Goal: Task Accomplishment & Management: Use online tool/utility

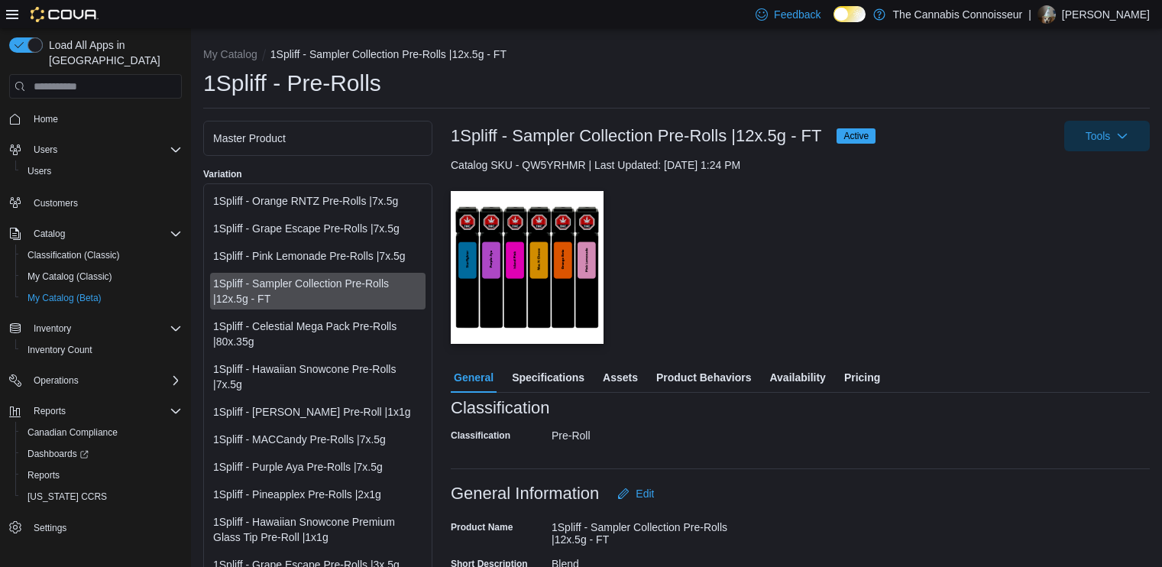
scroll to position [661, 0]
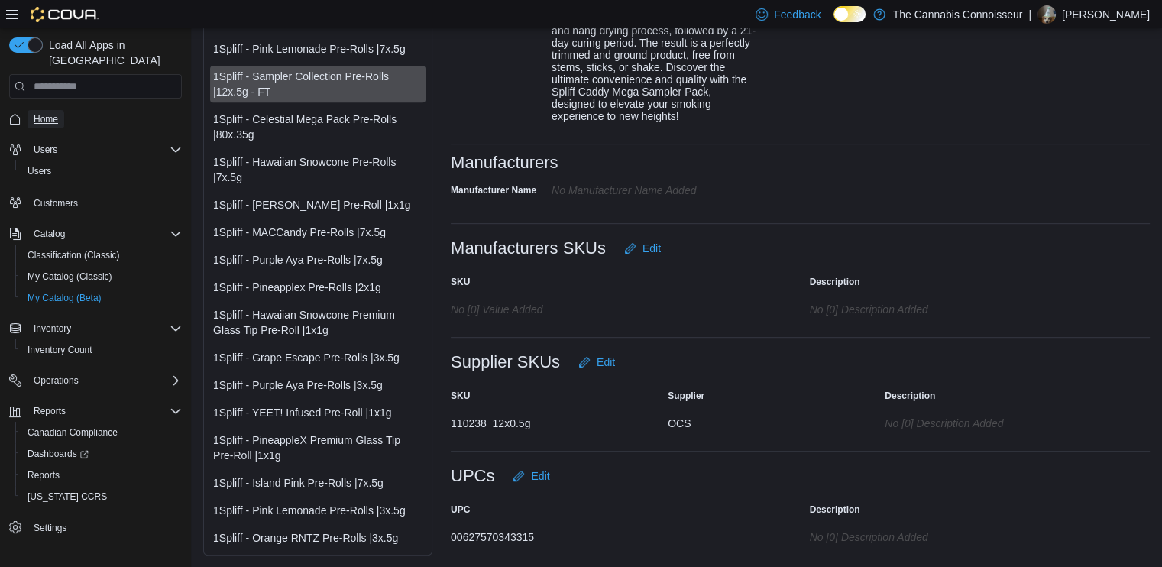
drag, startPoint x: 0, startPoint y: 0, endPoint x: 49, endPoint y: 104, distance: 114.8
click at [49, 113] on span "Home" at bounding box center [46, 119] width 24 height 12
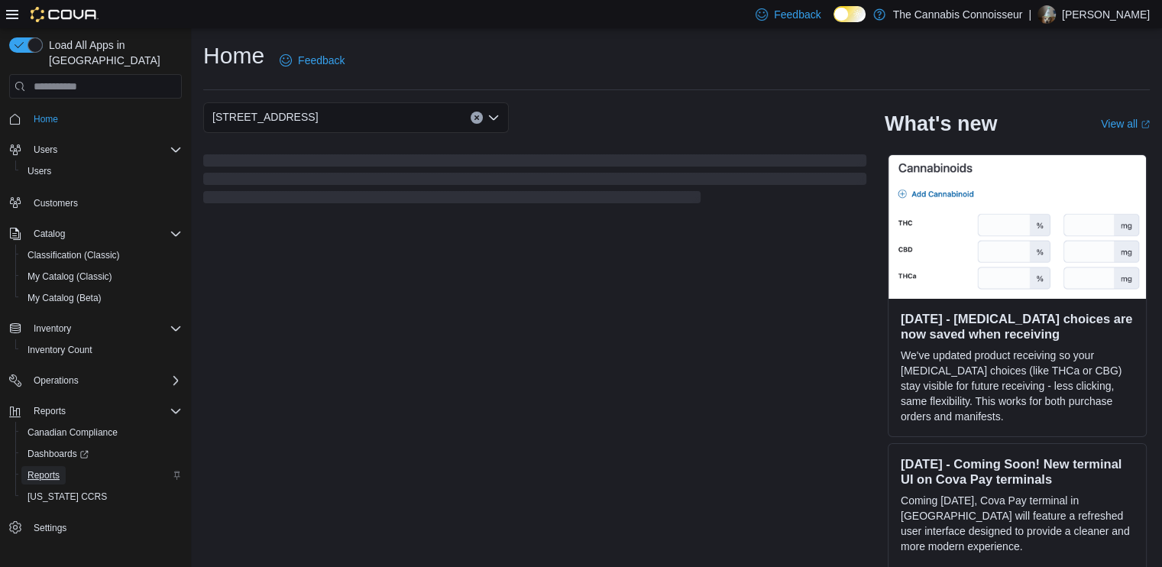
click at [44, 469] on span "Reports" at bounding box center [43, 475] width 32 height 12
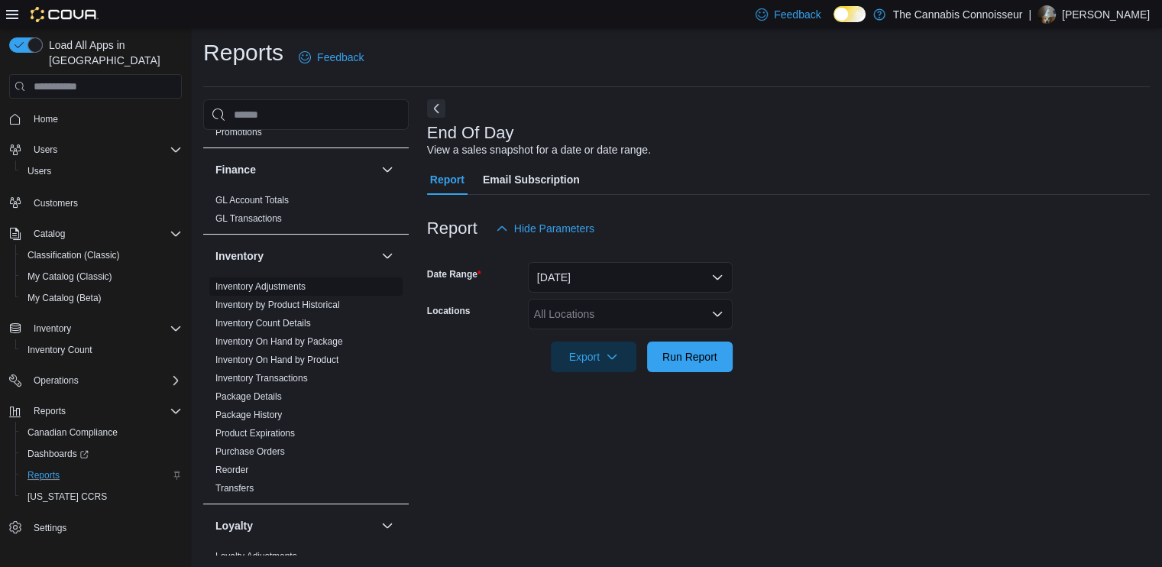
scroll to position [458, 0]
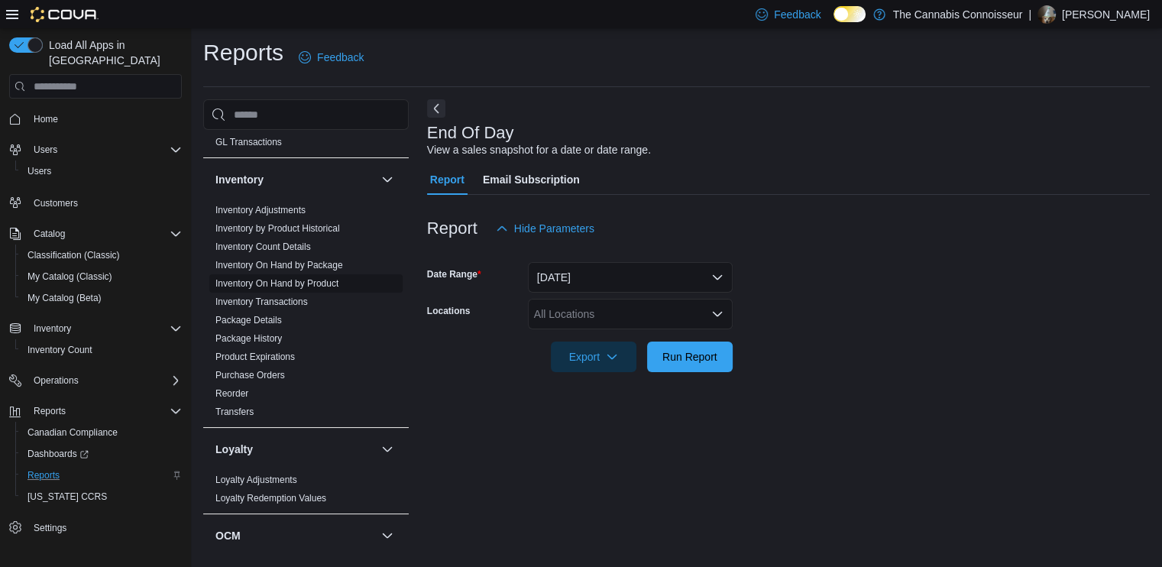
click at [298, 280] on link "Inventory On Hand by Product" at bounding box center [276, 283] width 123 height 11
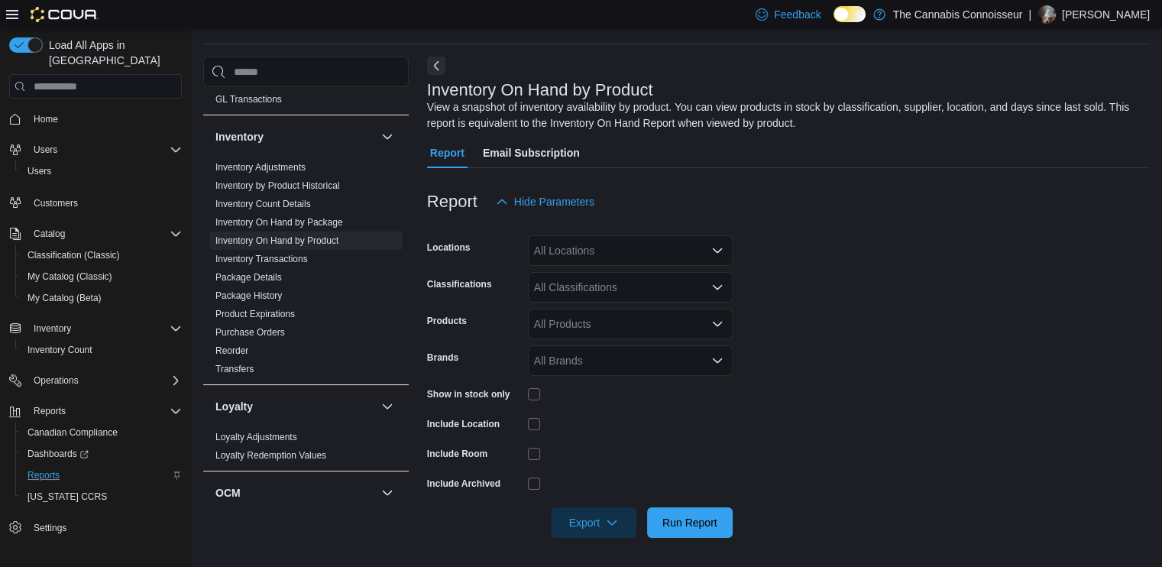
scroll to position [47, 0]
click at [724, 256] on div "All Locations" at bounding box center [630, 250] width 205 height 31
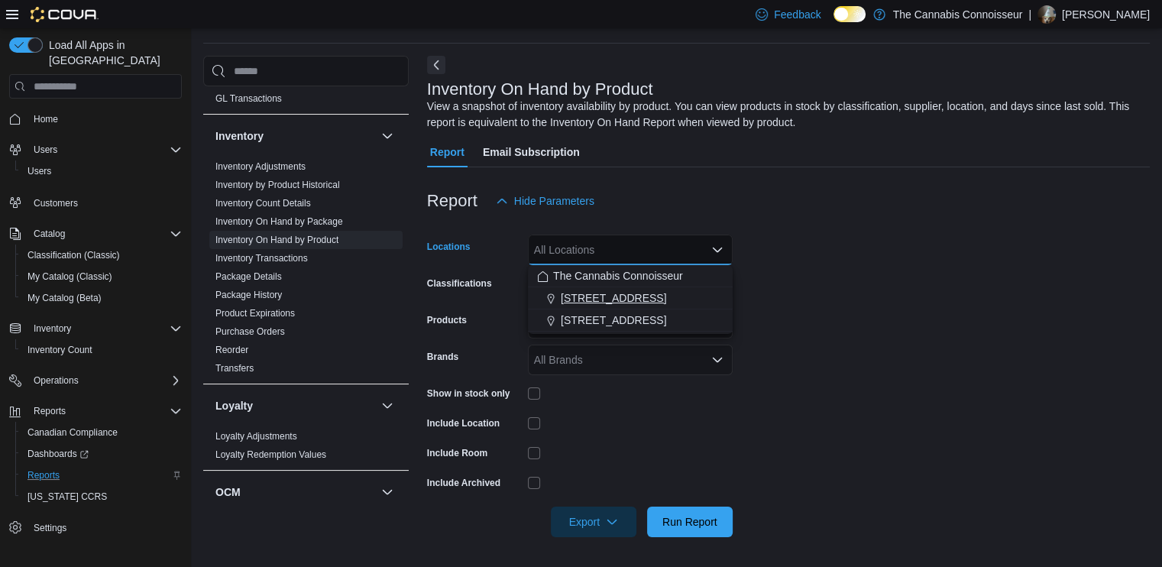
click at [547, 306] on button "[STREET_ADDRESS]" at bounding box center [630, 298] width 205 height 22
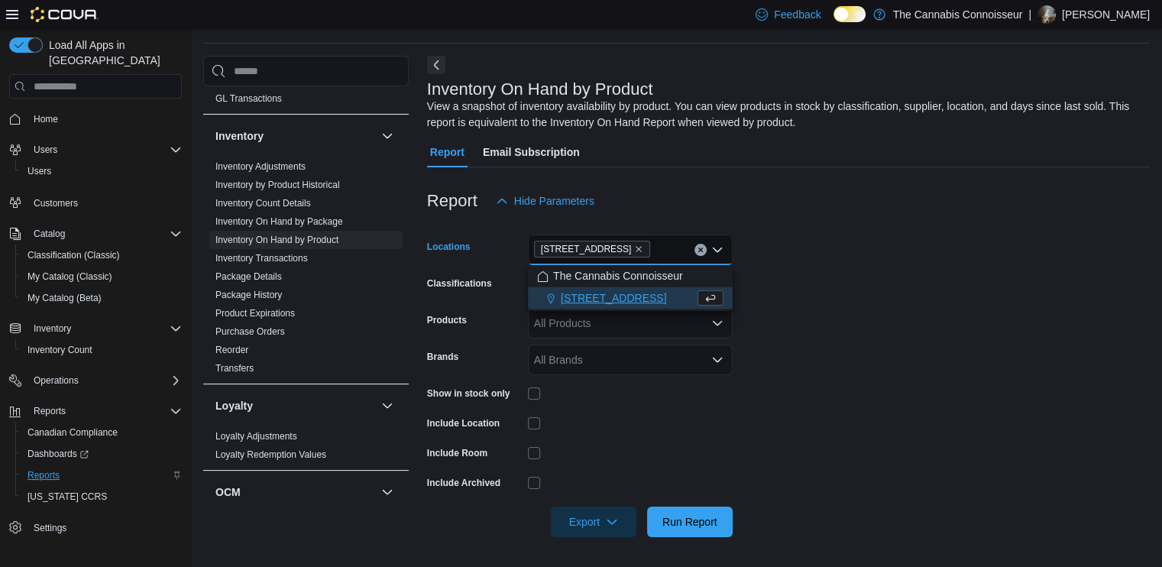
click at [794, 252] on form "Locations 2-1874 [GEOGRAPHIC_DATA] Combo box. Selected. [STREET_ADDRESS]. Press…" at bounding box center [788, 376] width 723 height 321
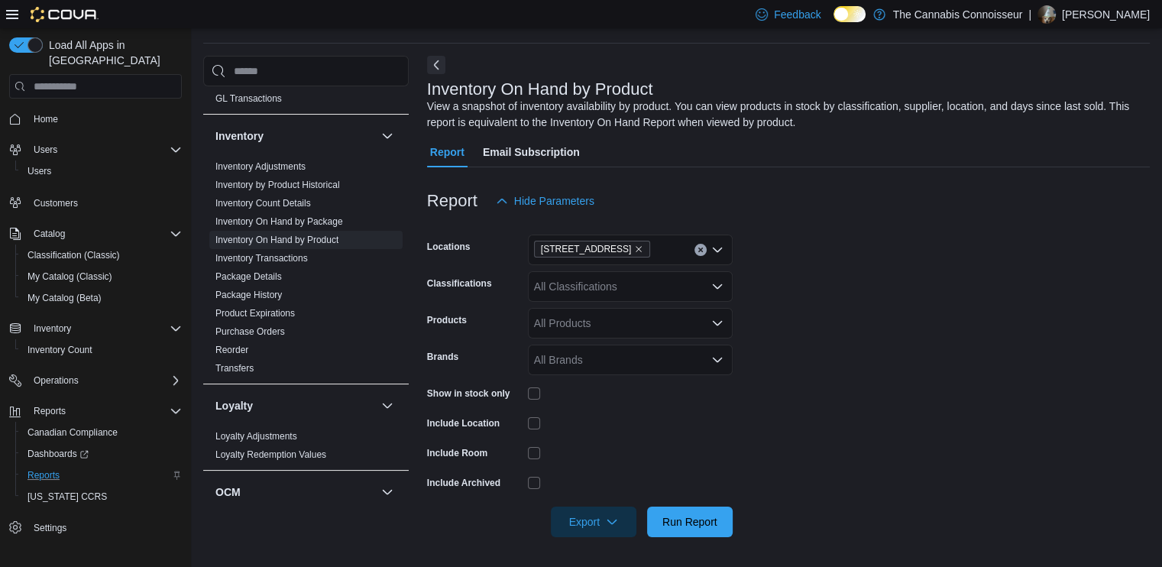
click at [699, 250] on icon "Clear input" at bounding box center [700, 250] width 6 height 6
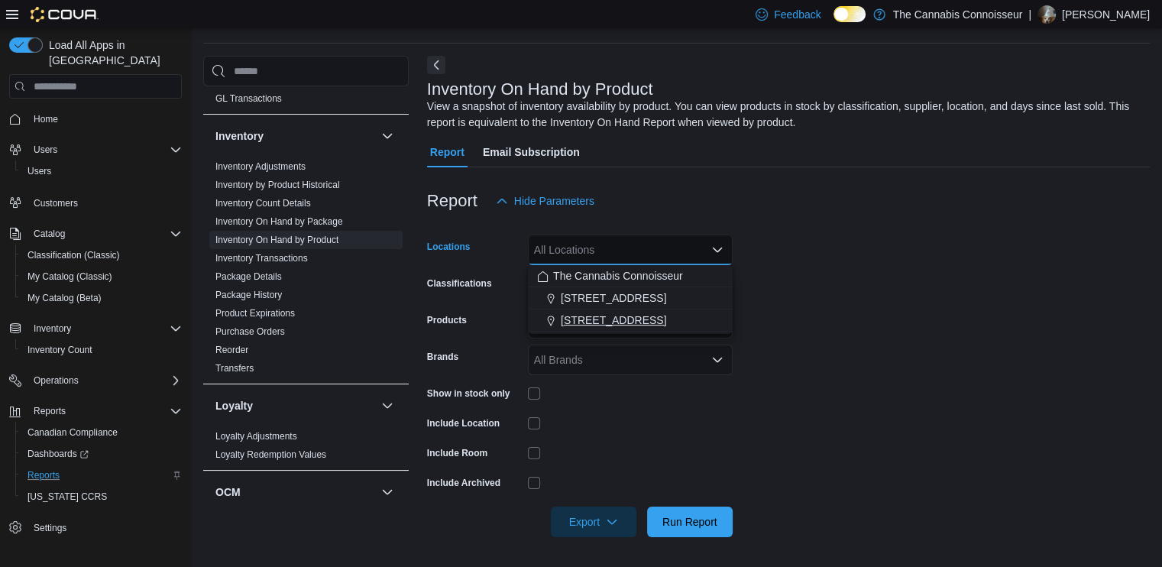
click at [596, 328] on button "[STREET_ADDRESS]" at bounding box center [630, 320] width 205 height 22
click at [775, 299] on form "Locations [STREET_ADDRESS] Selected. [STREET_ADDRESS].. Press Backspace to dele…" at bounding box center [788, 376] width 723 height 321
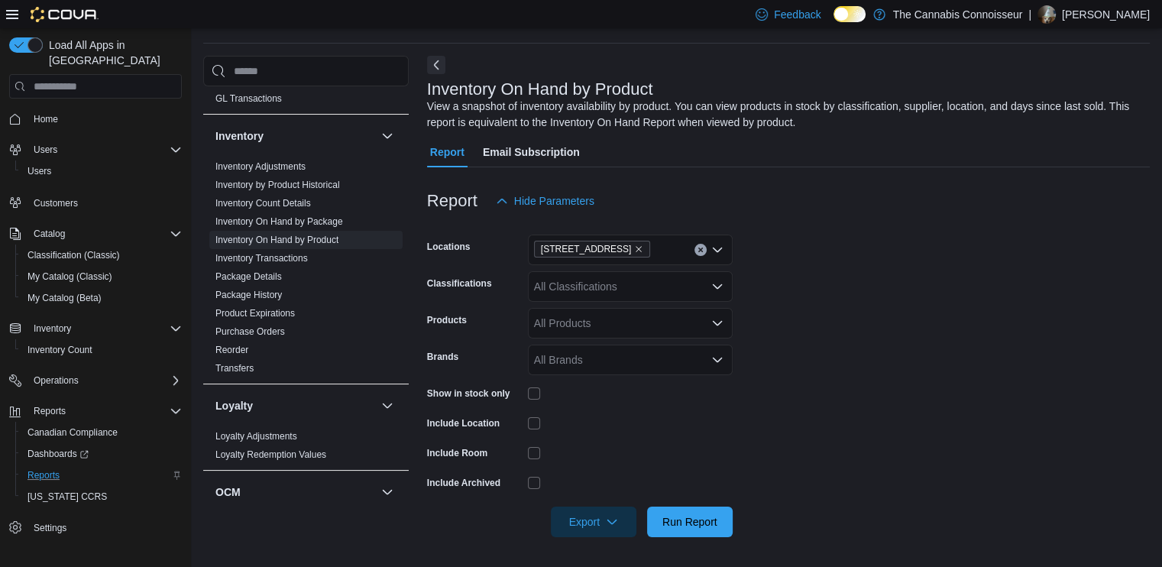
click at [721, 293] on div "All Classifications" at bounding box center [630, 286] width 205 height 31
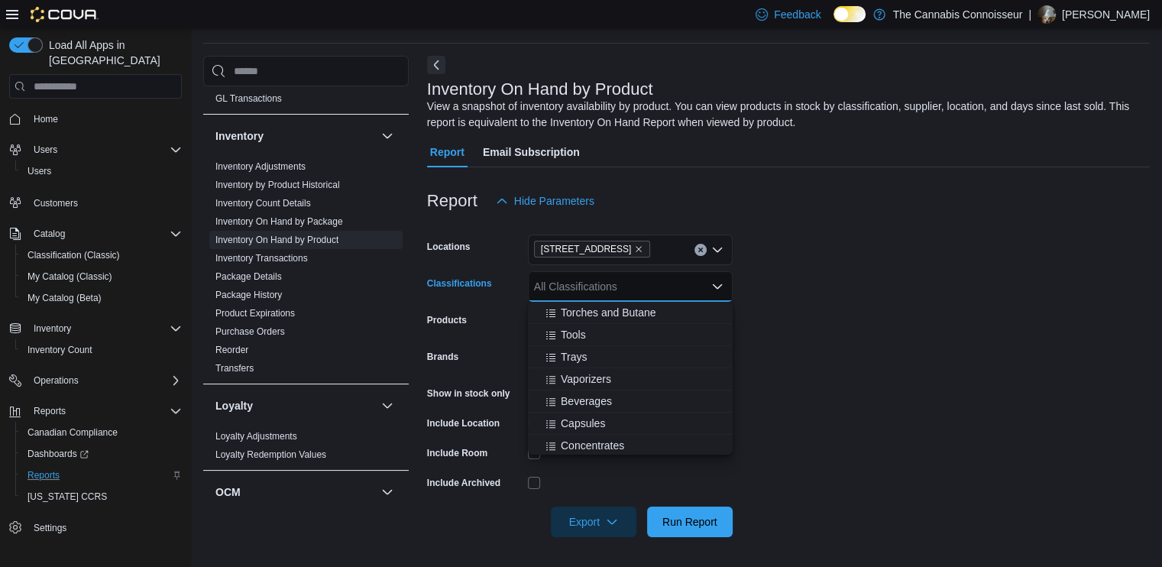
scroll to position [687, 0]
click at [581, 368] on button "Beverages" at bounding box center [630, 378] width 205 height 22
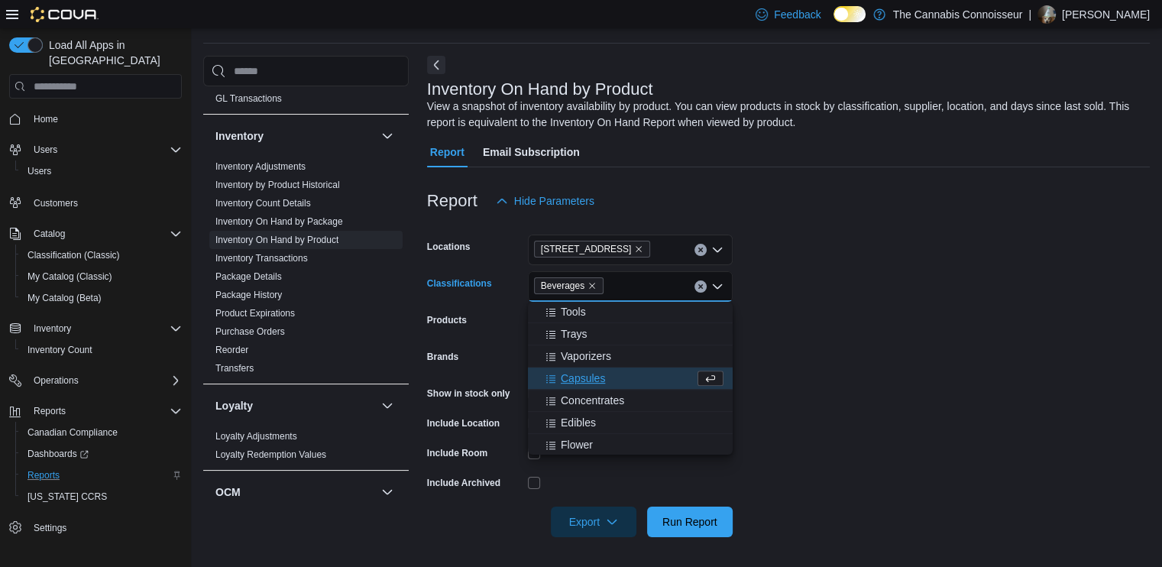
click at [581, 368] on button "Capsules" at bounding box center [630, 378] width 205 height 22
click at [581, 377] on span "Concentrates" at bounding box center [592, 377] width 63 height 15
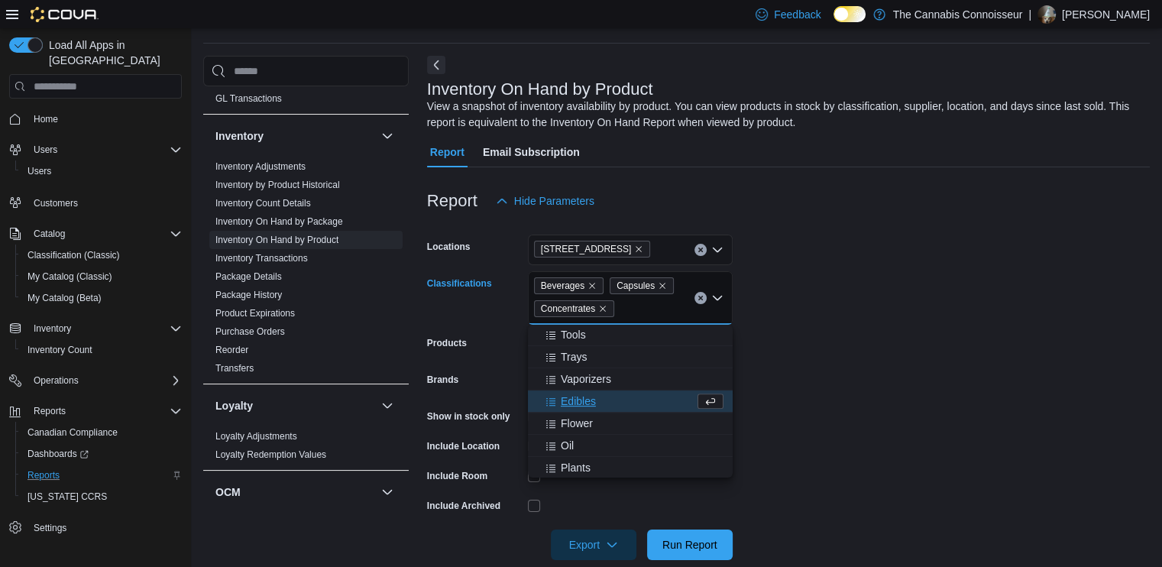
click at [580, 399] on span "Edibles" at bounding box center [578, 400] width 35 height 15
click at [581, 403] on span "Flower" at bounding box center [577, 400] width 32 height 15
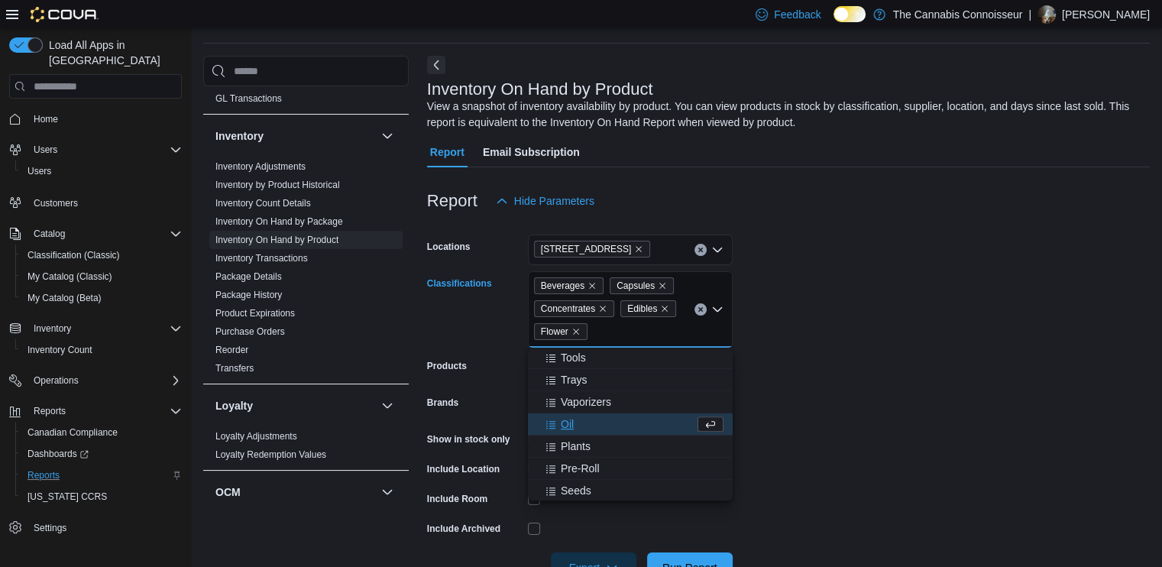
click at [569, 421] on span "Oil" at bounding box center [567, 423] width 13 height 15
click at [568, 422] on span "Plants" at bounding box center [576, 423] width 30 height 15
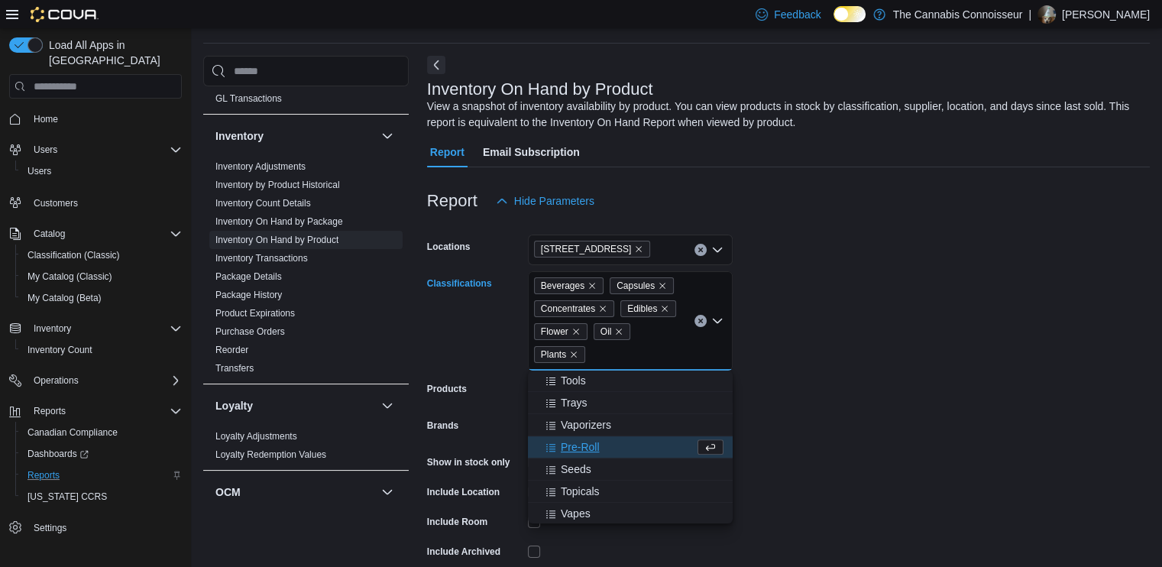
click at [577, 439] on span "Pre-Roll" at bounding box center [580, 446] width 39 height 15
click at [569, 444] on span "Seeds" at bounding box center [576, 446] width 31 height 15
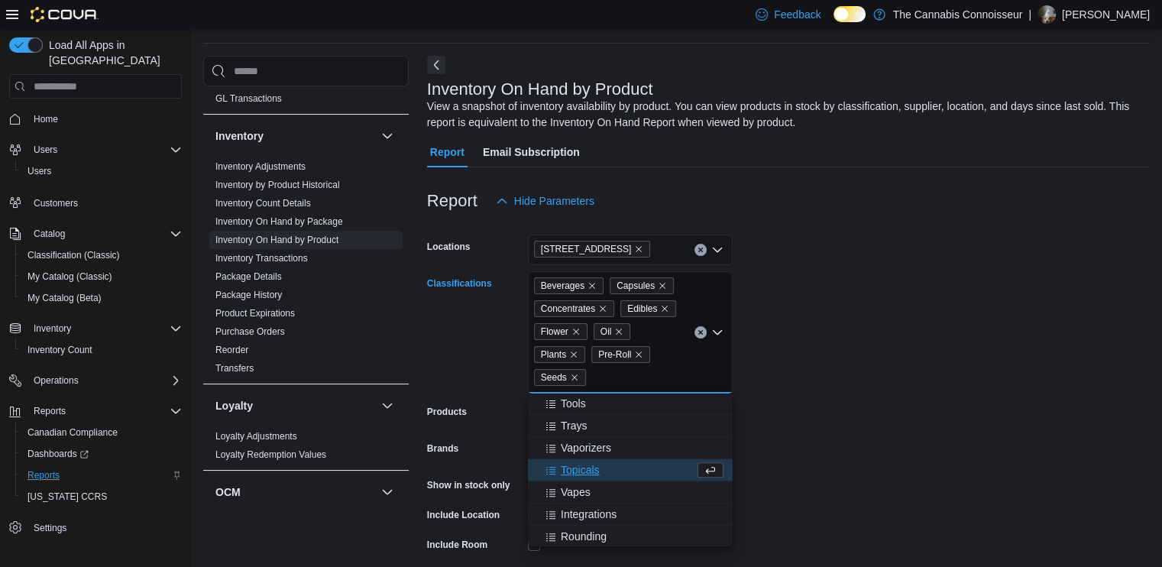
click at [574, 474] on span "Topicals" at bounding box center [580, 469] width 39 height 15
click at [574, 473] on span "Vapes" at bounding box center [576, 469] width 30 height 15
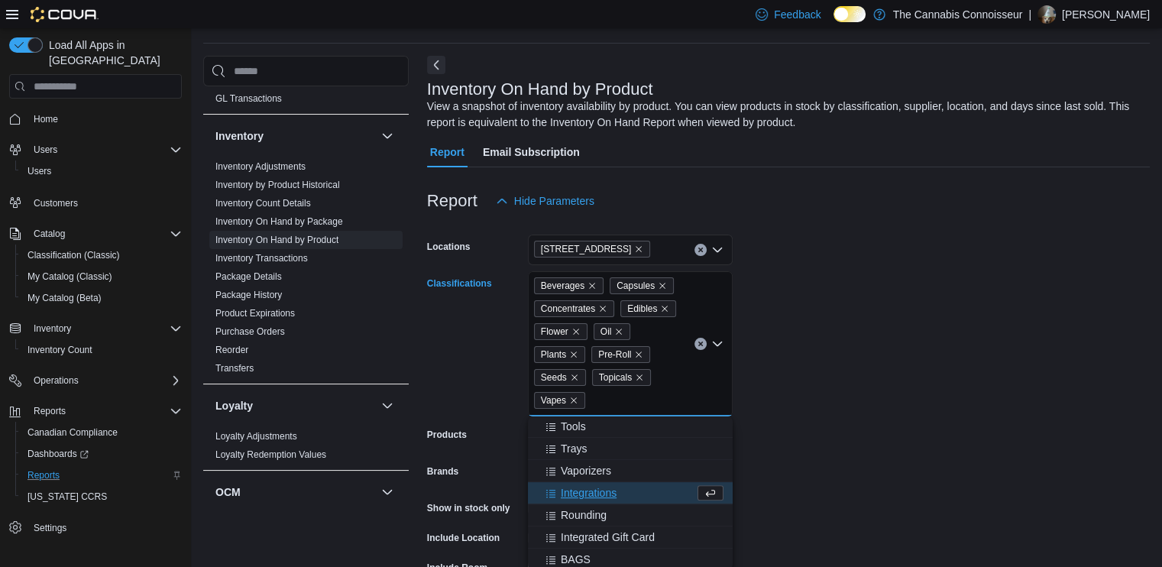
click at [973, 439] on form "Locations [STREET_ADDRESS] Classifications Beverages Capsules Concentrates Edib…" at bounding box center [788, 433] width 723 height 435
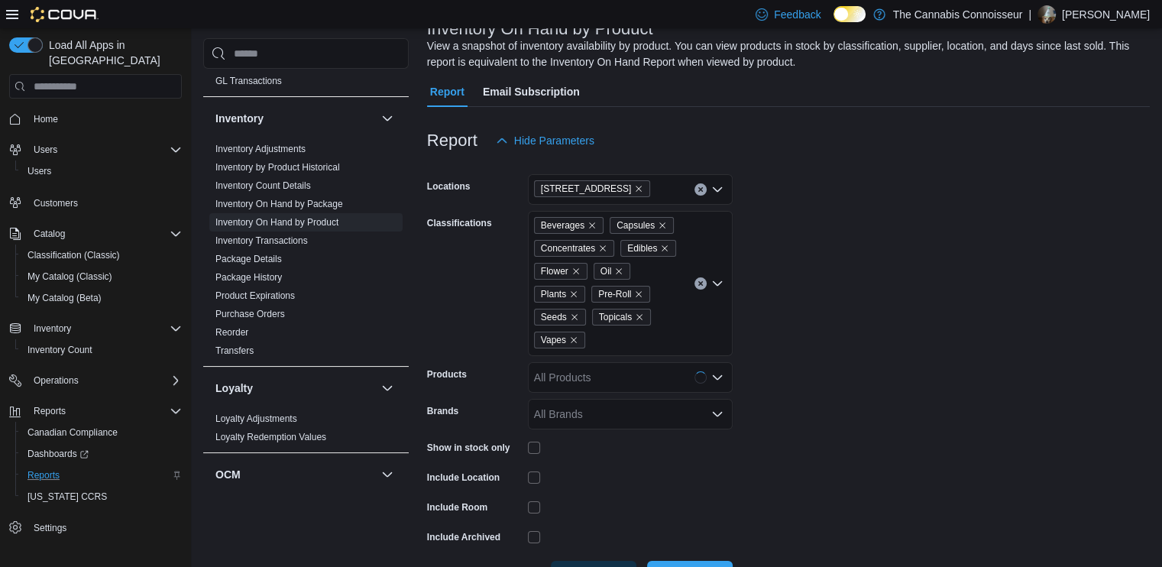
scroll to position [162, 0]
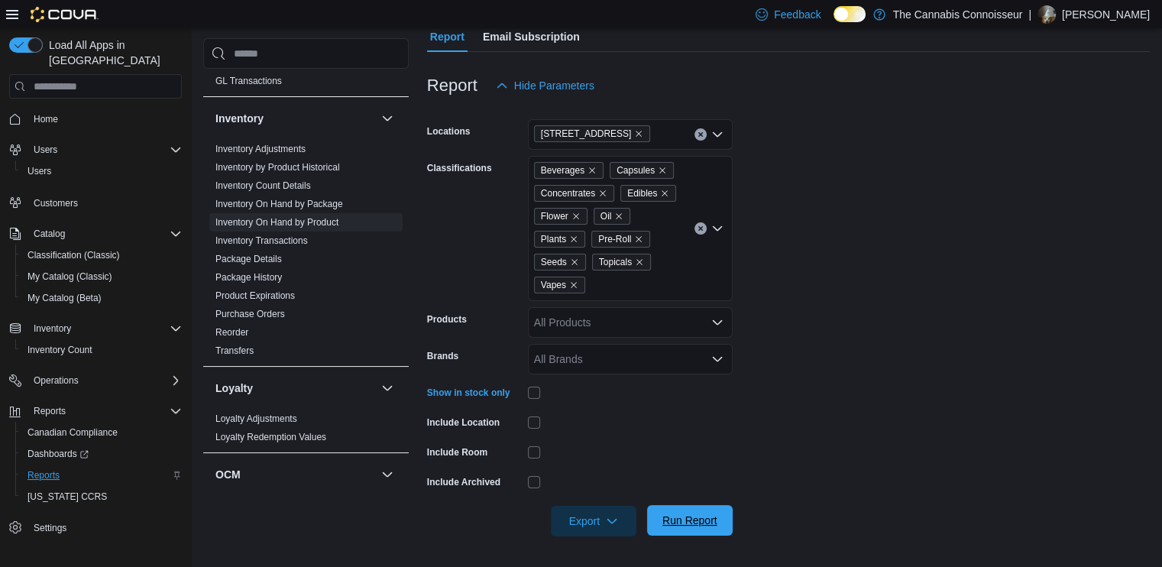
click at [710, 530] on span "Run Report" at bounding box center [689, 520] width 67 height 31
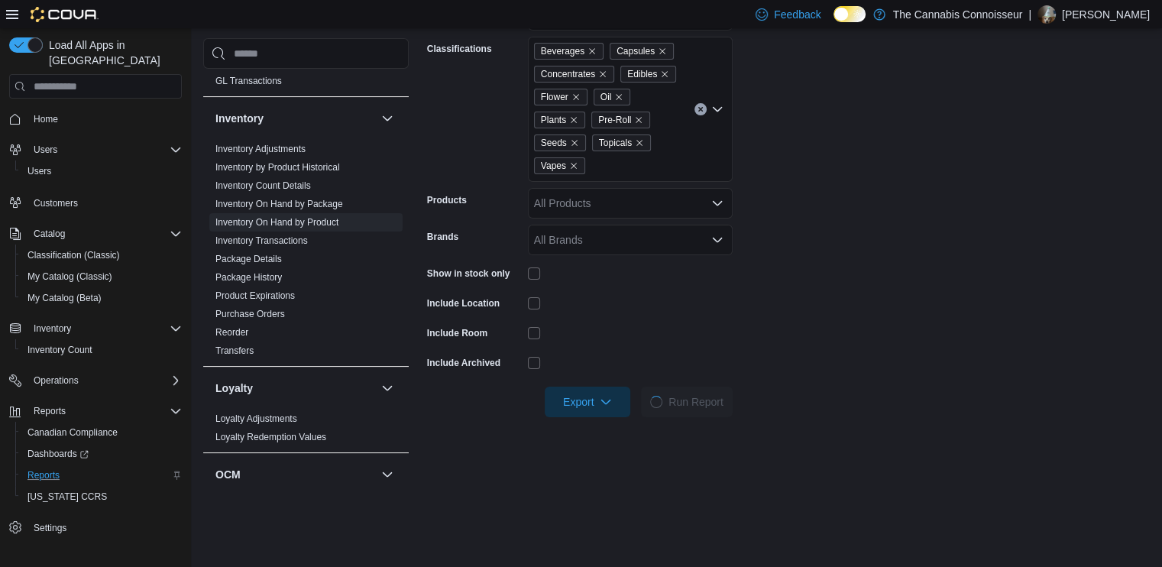
scroll to position [620, 0]
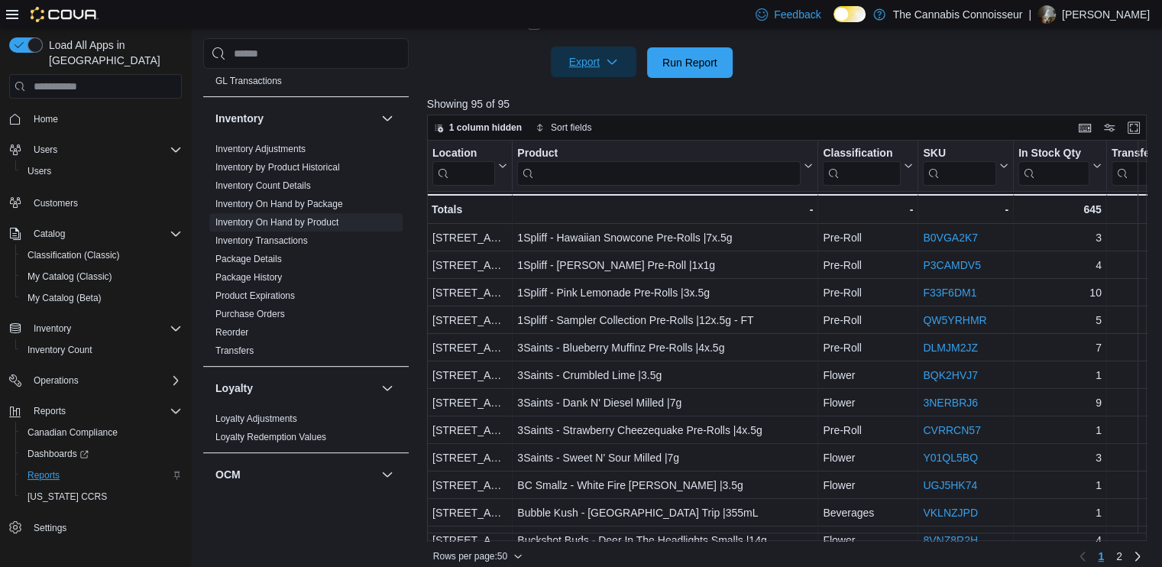
click at [587, 64] on span "Export" at bounding box center [593, 62] width 67 height 31
click at [604, 90] on span "Export to Excel" at bounding box center [595, 93] width 69 height 12
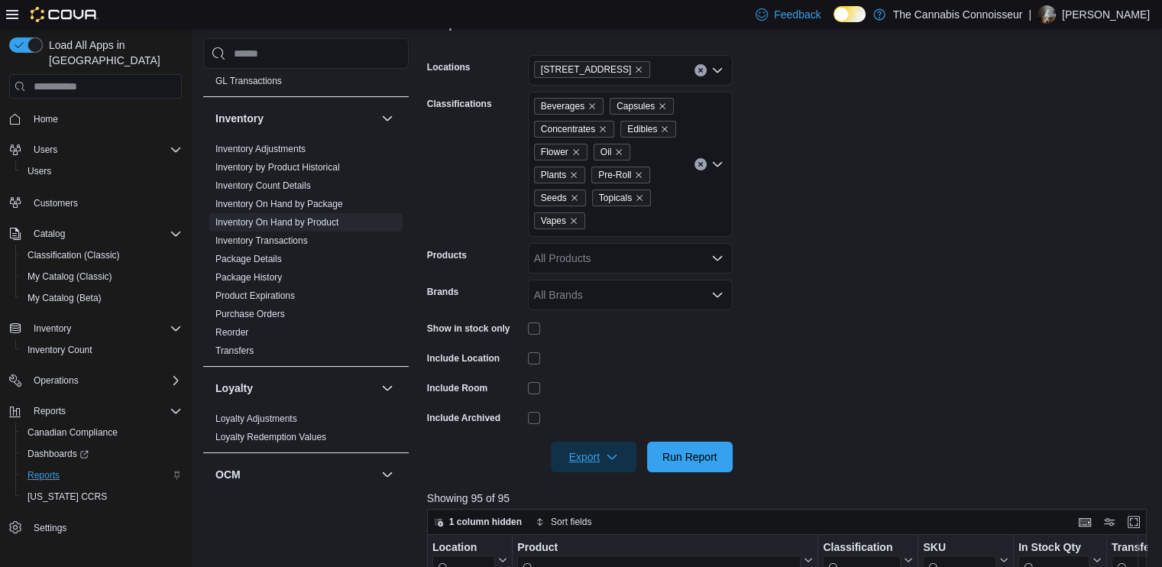
scroll to position [0, 0]
